Goal: Obtain resource: Obtain resource

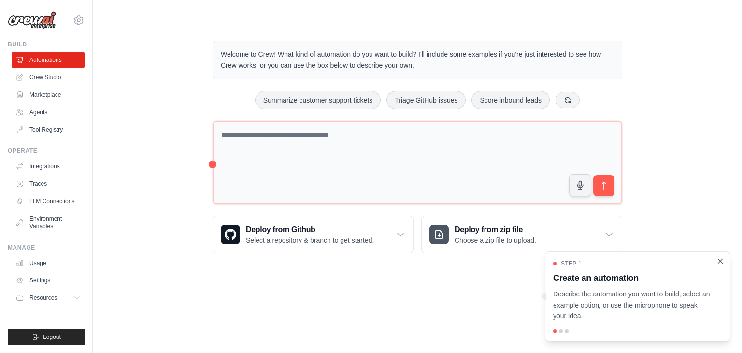
click at [721, 262] on icon "Close walkthrough" at bounding box center [720, 261] width 9 height 9
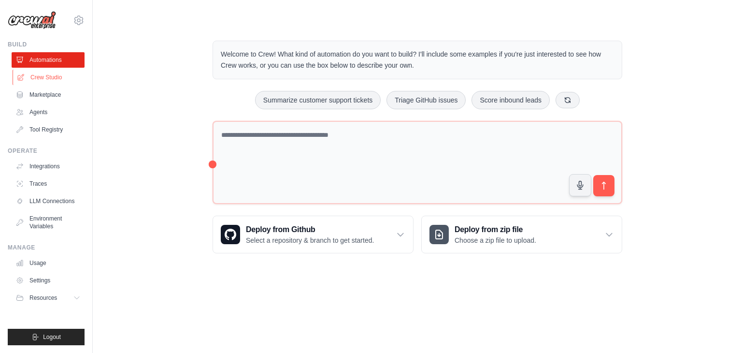
click at [54, 75] on link "Crew Studio" at bounding box center [49, 77] width 73 height 15
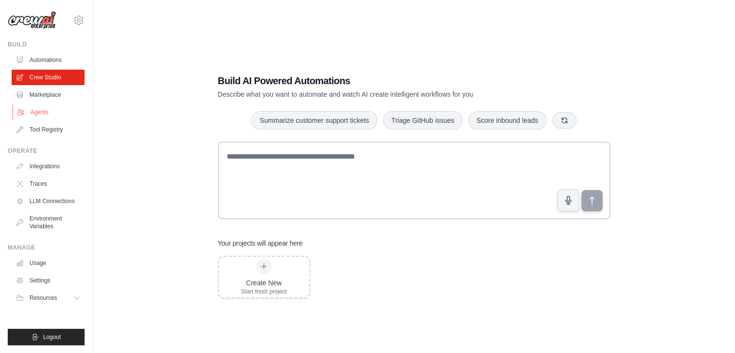
click at [46, 109] on link "Agents" at bounding box center [49, 111] width 73 height 15
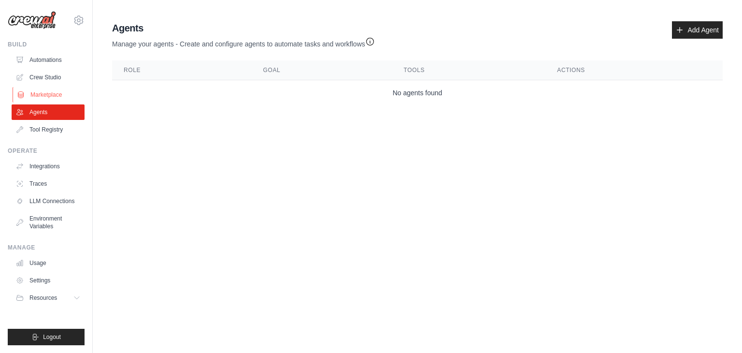
click at [46, 97] on link "Marketplace" at bounding box center [49, 94] width 73 height 15
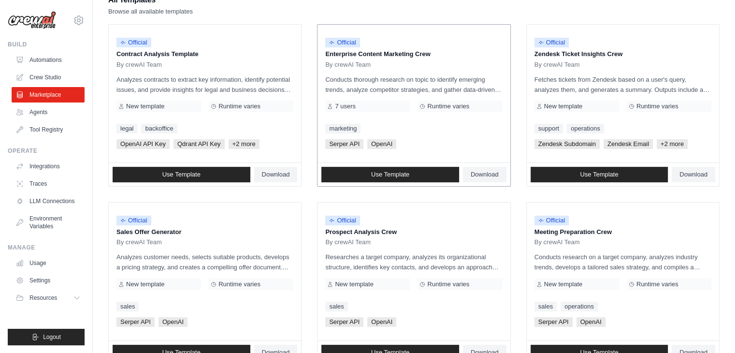
scroll to position [161, 0]
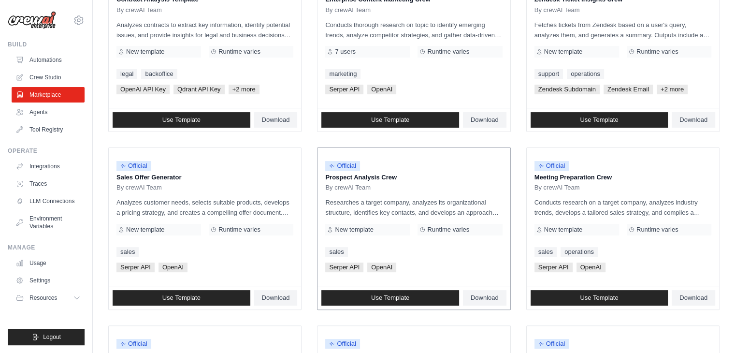
click at [368, 174] on p "Prospect Analysis Crew" at bounding box center [413, 177] width 177 height 10
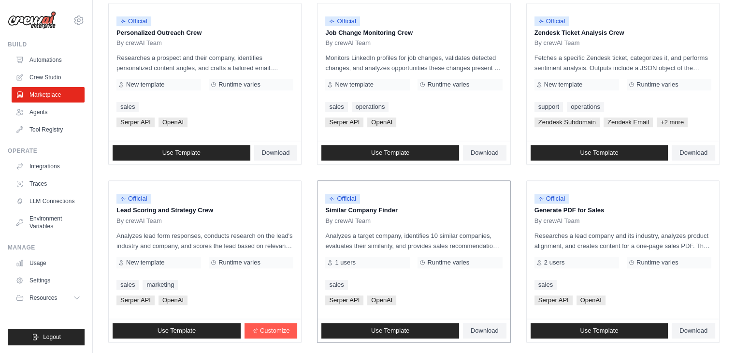
scroll to position [541, 0]
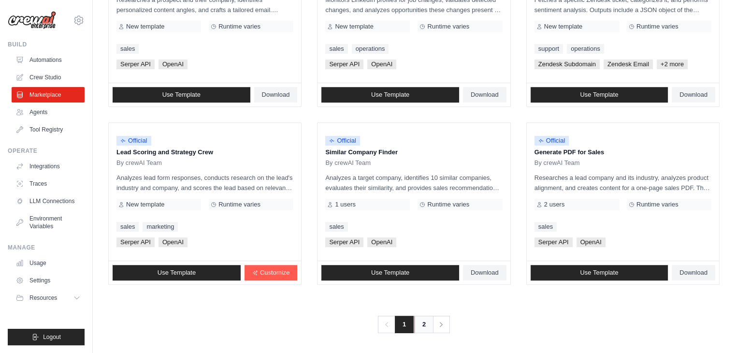
click at [427, 319] on link "2" at bounding box center [423, 323] width 19 height 17
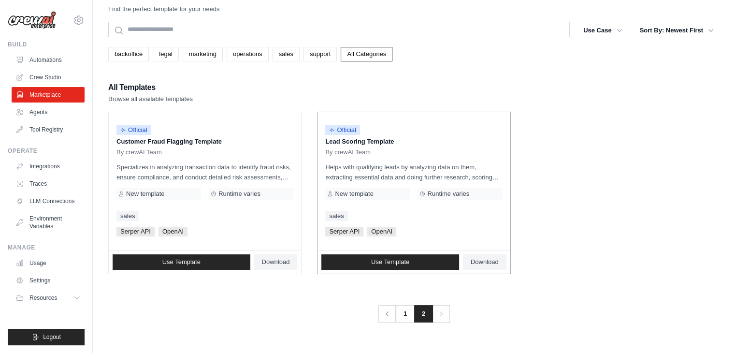
scroll to position [19, 0]
click at [60, 75] on link "Crew Studio" at bounding box center [49, 77] width 73 height 15
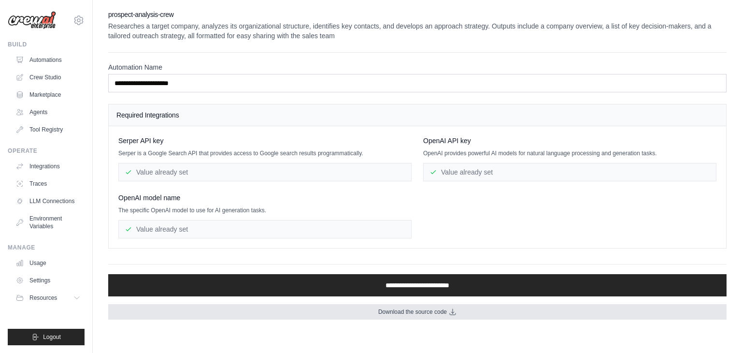
click at [411, 308] on span "Download the source code" at bounding box center [412, 312] width 69 height 8
click at [416, 311] on span "Download the source code" at bounding box center [412, 312] width 69 height 8
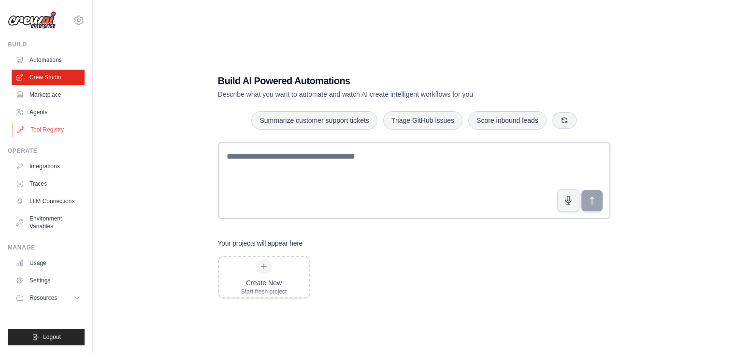
click at [55, 128] on link "Tool Registry" at bounding box center [49, 129] width 73 height 15
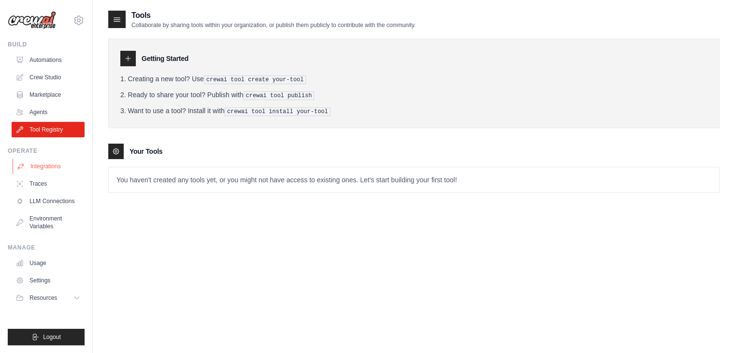
click at [49, 165] on link "Integrations" at bounding box center [49, 165] width 73 height 15
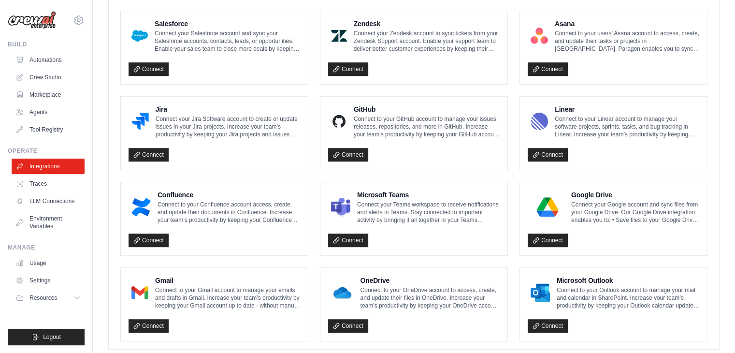
scroll to position [554, 0]
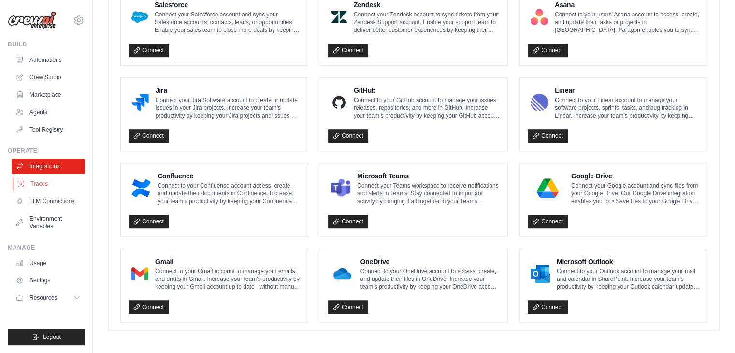
click at [43, 185] on link "Traces" at bounding box center [49, 183] width 73 height 15
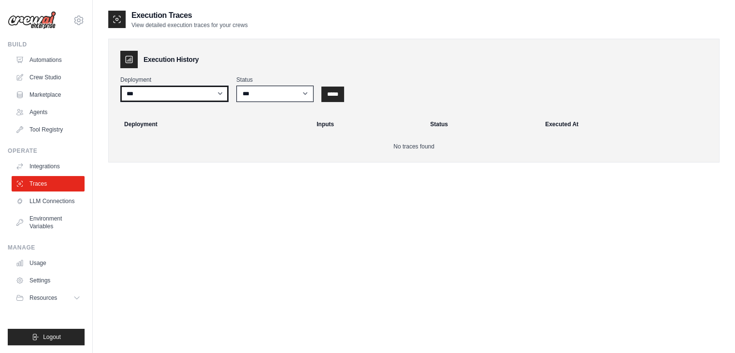
click at [202, 95] on select "***" at bounding box center [174, 94] width 108 height 16
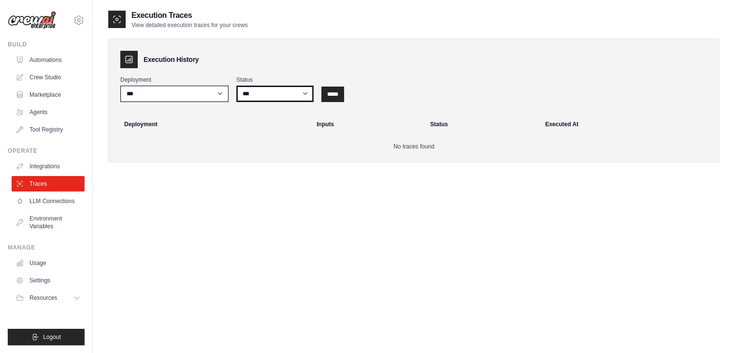
click at [276, 87] on select "*** ********* ******* *****" at bounding box center [274, 94] width 77 height 16
click at [57, 198] on link "LLM Connections" at bounding box center [49, 200] width 73 height 15
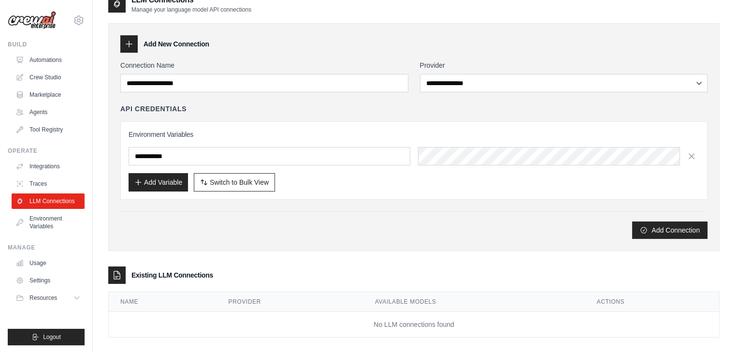
scroll to position [24, 0]
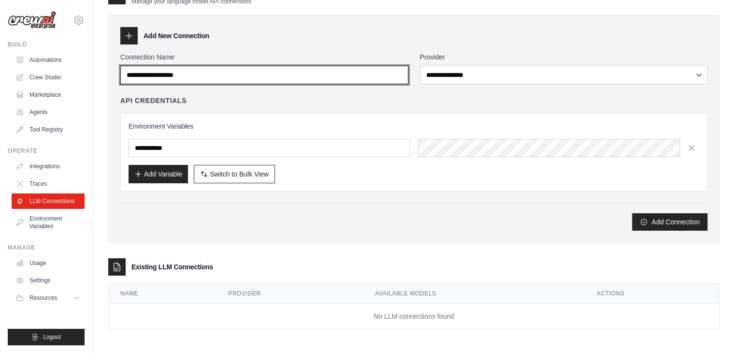
click at [249, 80] on input "Connection Name" at bounding box center [264, 75] width 288 height 18
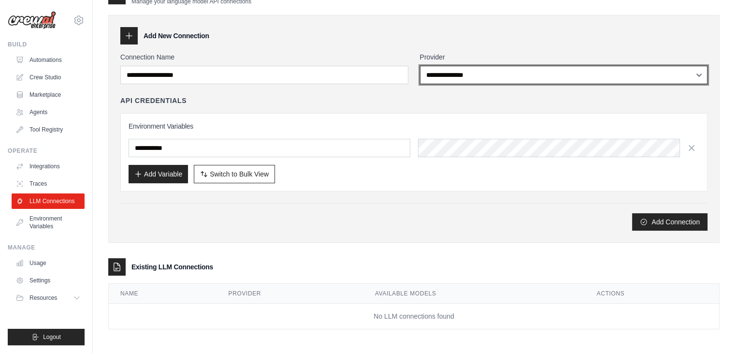
click at [428, 80] on select "**********" at bounding box center [564, 75] width 288 height 18
select select "******"
click at [420, 66] on select "**********" at bounding box center [564, 75] width 288 height 18
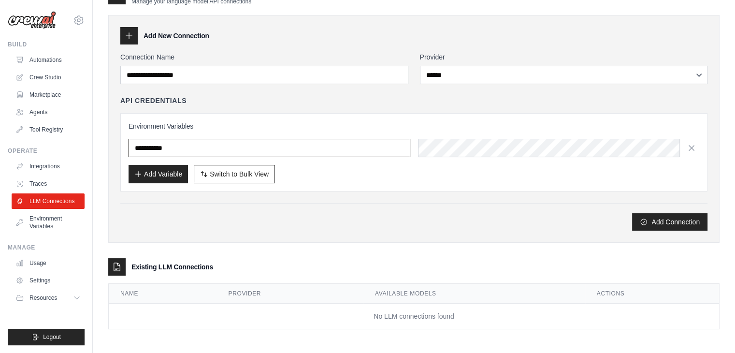
click at [332, 147] on input "text" at bounding box center [269, 148] width 282 height 18
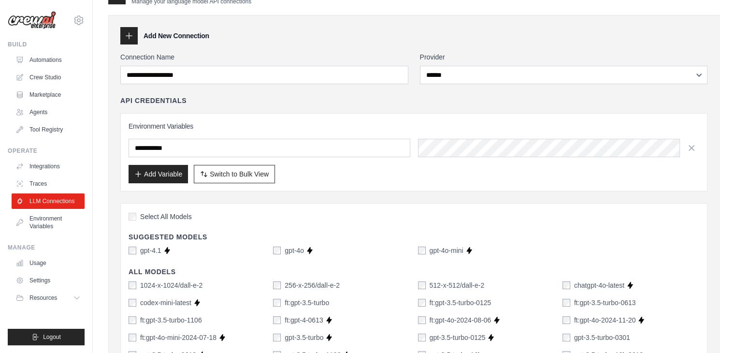
click at [344, 114] on div "Environment Variables Add Variable Switch to Bulk View Switch to Table View" at bounding box center [413, 152] width 587 height 78
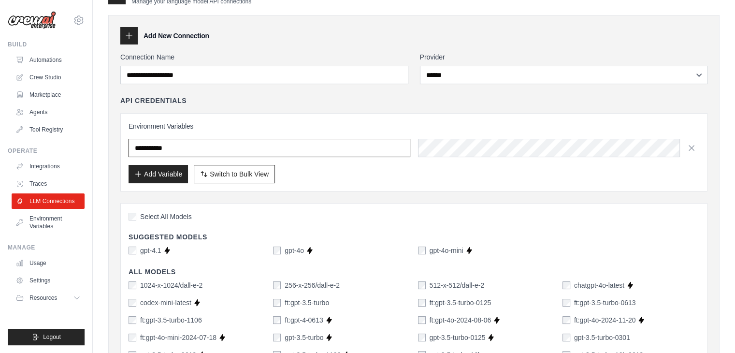
click at [332, 149] on input "text" at bounding box center [269, 148] width 282 height 18
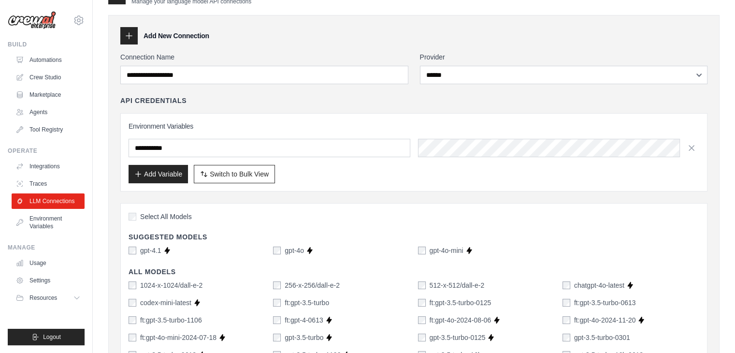
click at [325, 115] on div "Environment Variables Add Variable Switch to Bulk View Switch to Table View" at bounding box center [413, 152] width 587 height 78
click at [149, 176] on button "Add Variable" at bounding box center [157, 173] width 59 height 18
click at [139, 174] on icon "button" at bounding box center [138, 174] width 8 height 8
click at [166, 169] on button "Add Variable" at bounding box center [157, 173] width 59 height 18
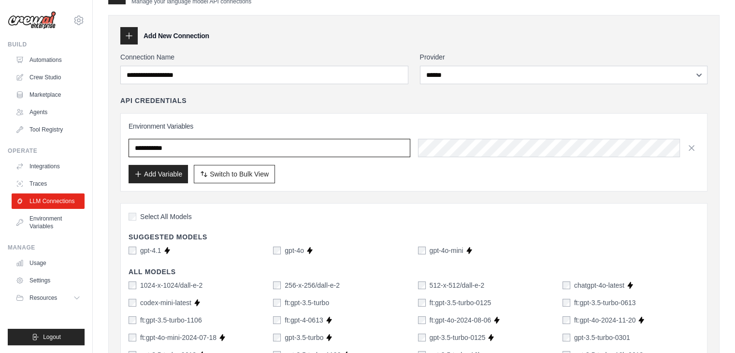
click at [249, 147] on input "text" at bounding box center [269, 148] width 282 height 18
type input "**********"
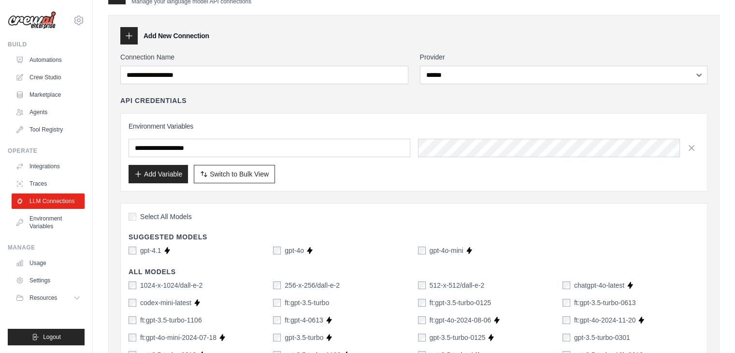
click at [370, 167] on div "Add Variable Switch to Bulk View Switch to Table View" at bounding box center [413, 174] width 571 height 18
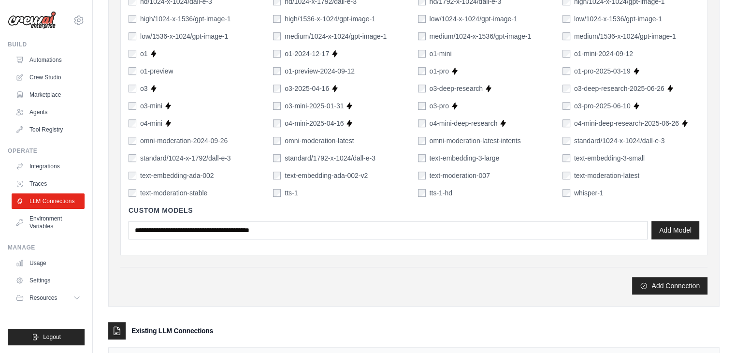
scroll to position [684, 0]
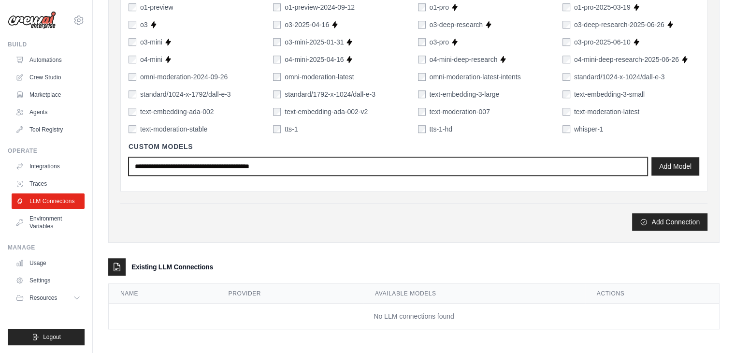
click at [333, 169] on input "text" at bounding box center [387, 166] width 519 height 18
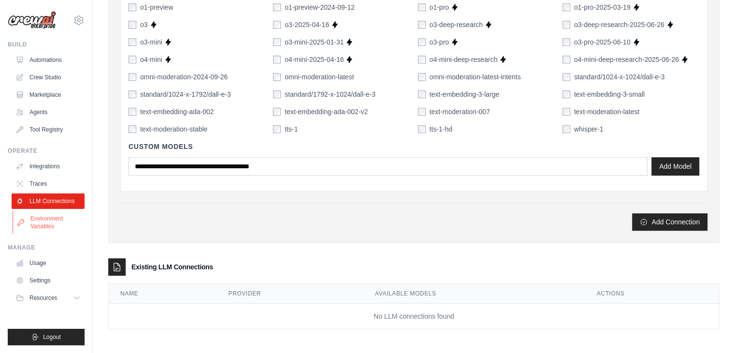
click at [54, 219] on link "Environment Variables" at bounding box center [49, 222] width 73 height 23
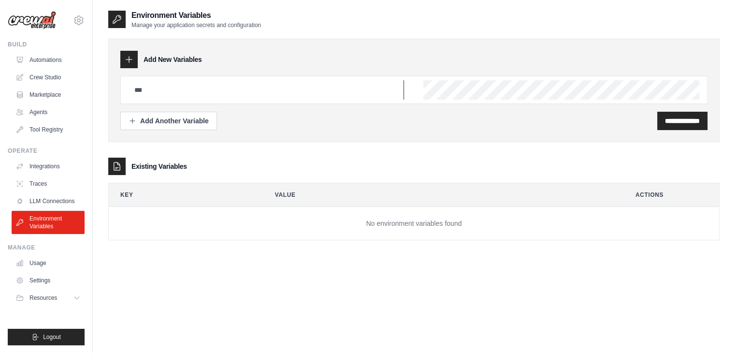
type input "**********"
click at [128, 64] on icon at bounding box center [129, 60] width 10 height 10
click at [53, 60] on link "Automations" at bounding box center [49, 59] width 73 height 15
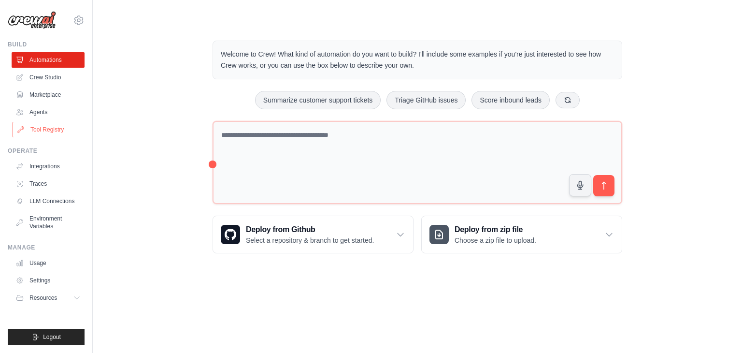
click at [46, 126] on link "Tool Registry" at bounding box center [49, 129] width 73 height 15
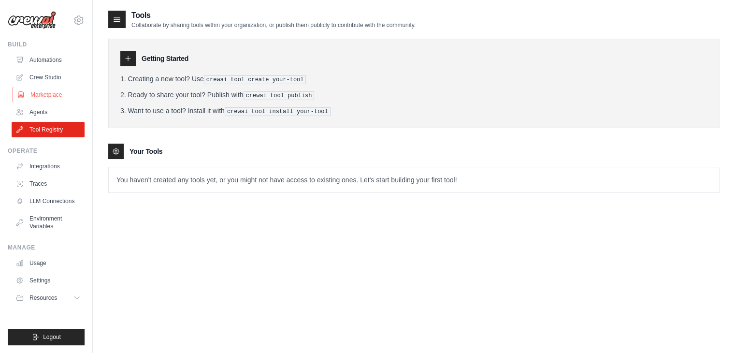
click at [52, 91] on link "Marketplace" at bounding box center [49, 94] width 73 height 15
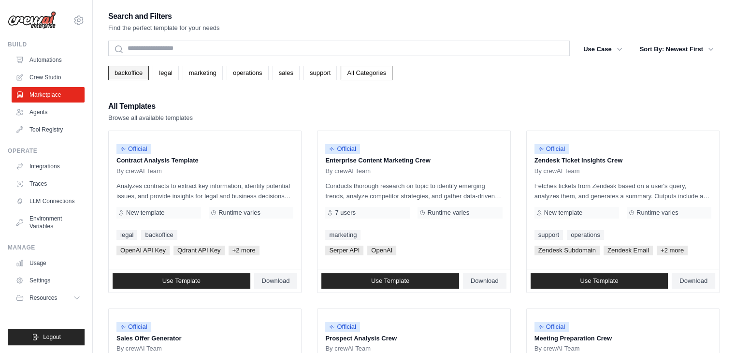
click at [139, 77] on link "backoffice" at bounding box center [128, 73] width 41 height 14
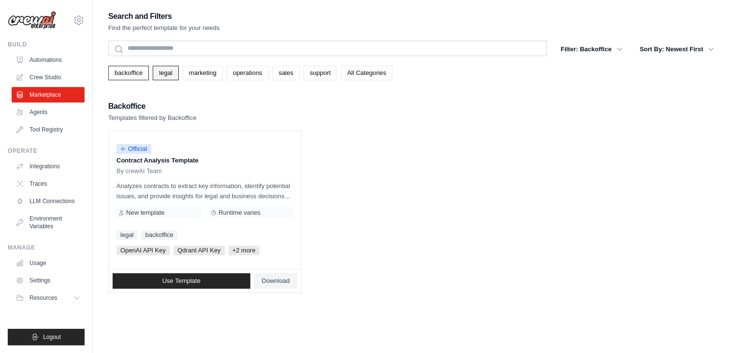
click at [165, 73] on link "legal" at bounding box center [166, 73] width 26 height 14
click at [378, 71] on link "All Categories" at bounding box center [367, 73] width 52 height 14
